Goal: Check status: Check status

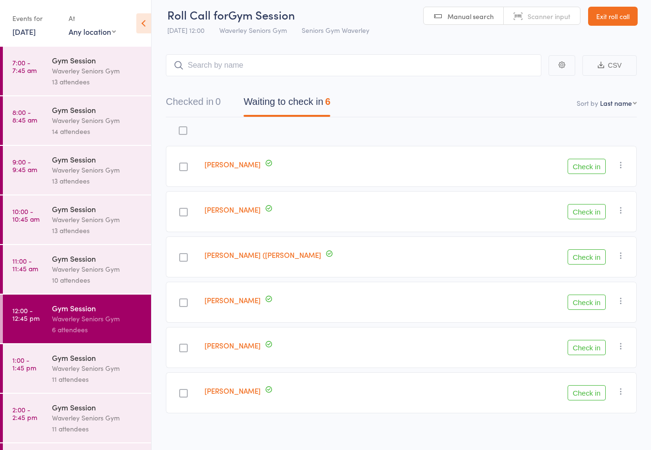
click at [78, 374] on div "Waverley Seniors Gym" at bounding box center [97, 368] width 91 height 11
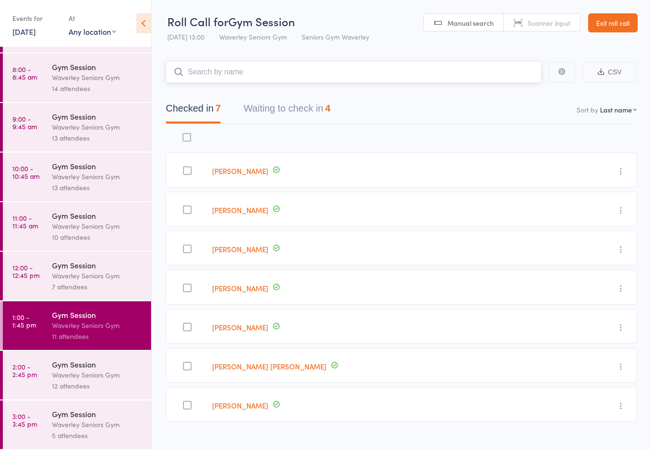
scroll to position [52, 0]
click at [127, 376] on div "Waverley Seniors Gym" at bounding box center [97, 375] width 91 height 11
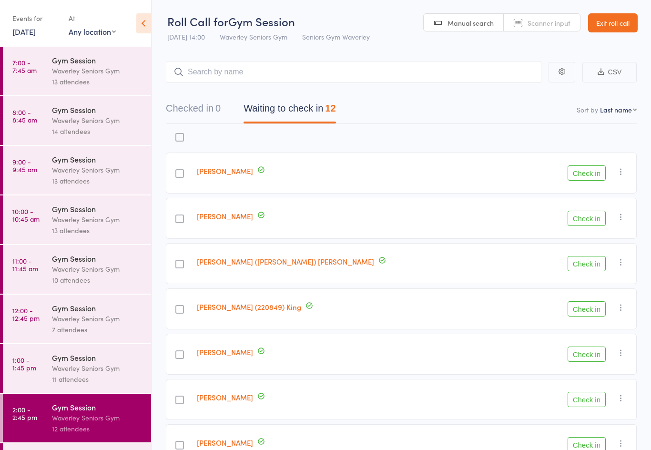
click at [95, 374] on div "Waverley Seniors Gym" at bounding box center [97, 368] width 91 height 11
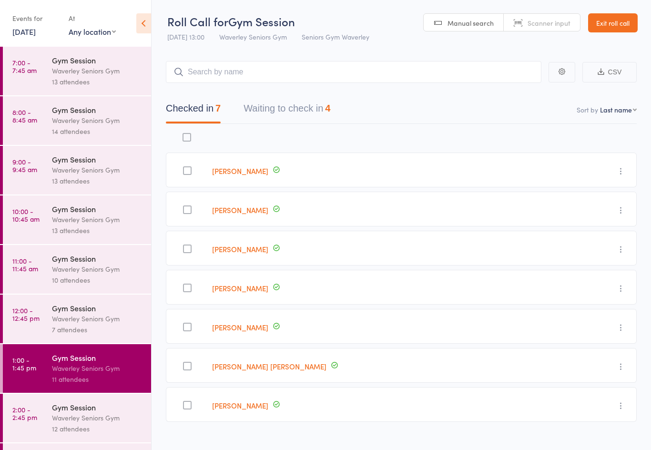
click at [263, 124] on button "Waiting to check in 4" at bounding box center [287, 110] width 87 height 25
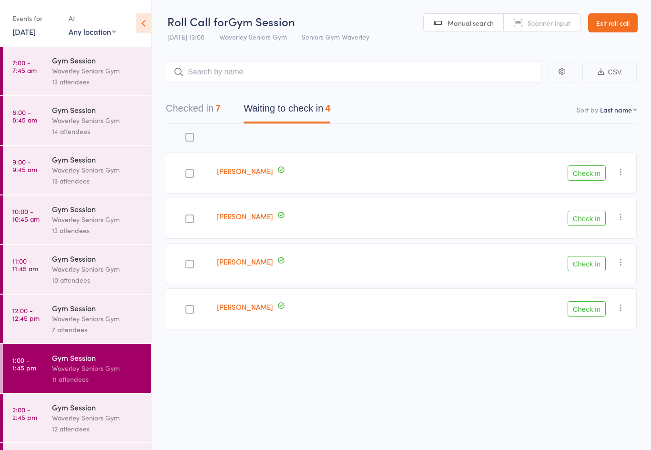
click at [190, 109] on button "Checked in 7" at bounding box center [193, 110] width 55 height 25
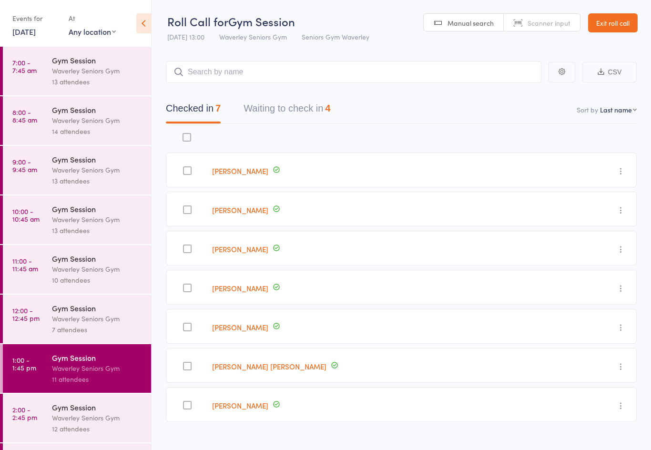
click at [305, 105] on button "Waiting to check in 4" at bounding box center [287, 110] width 87 height 25
